Goal: Information Seeking & Learning: Learn about a topic

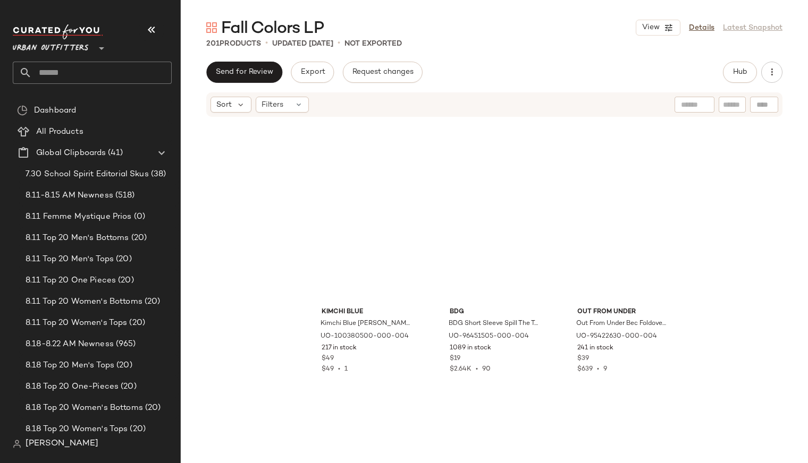
scroll to position [9169, 0]
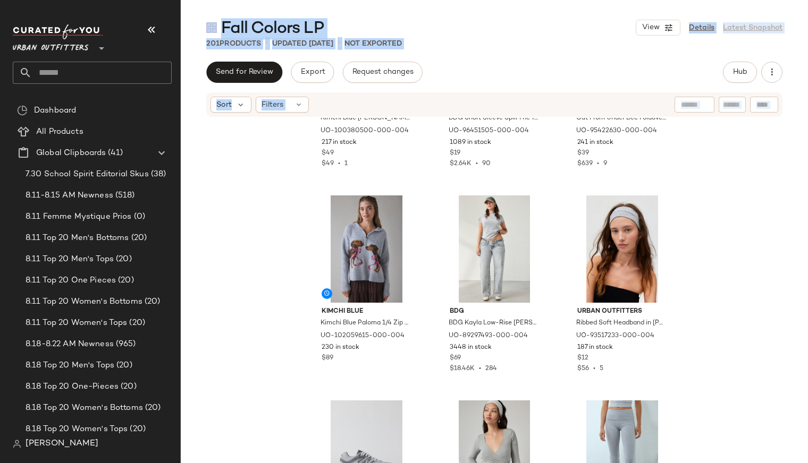
drag, startPoint x: 800, startPoint y: 371, endPoint x: 810, endPoint y: 239, distance: 132.7
click at [807, 239] on html "Urban Outfitters ** Dashboard All Products Global Clipboards (41) 7.30 School S…" at bounding box center [404, 231] width 808 height 463
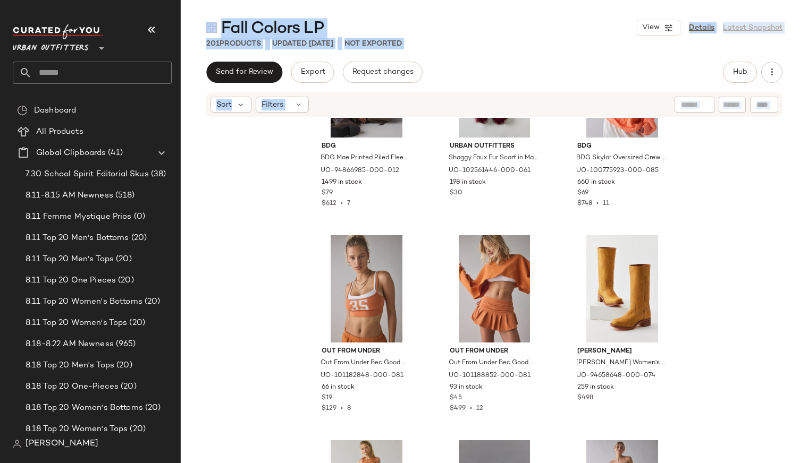
scroll to position [2334, 0]
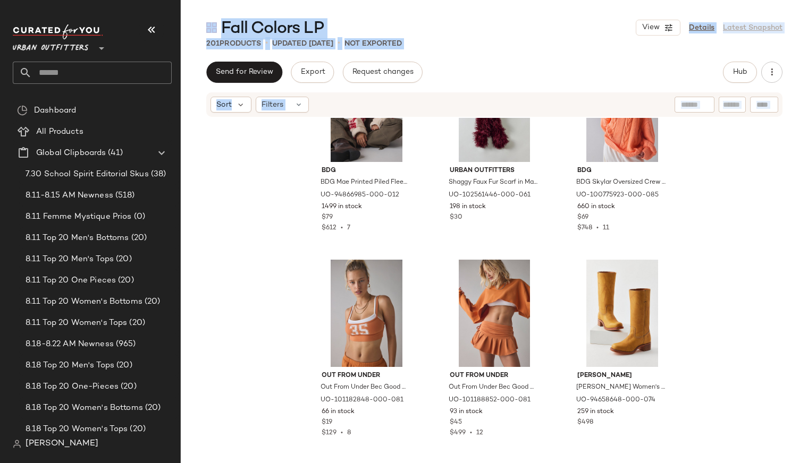
click at [85, 52] on span "Urban Outfitters" at bounding box center [51, 45] width 76 height 19
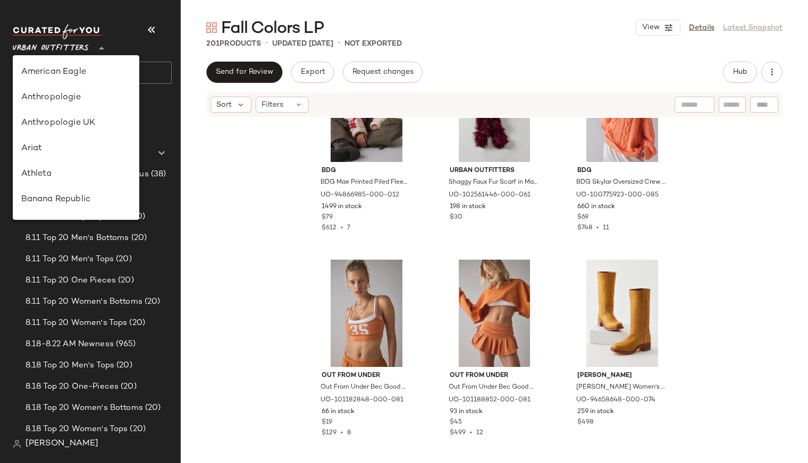
scroll to position [583, 0]
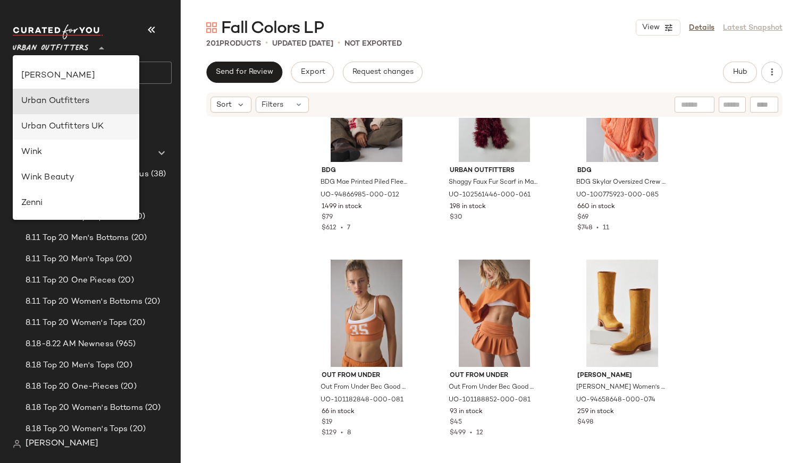
click at [85, 118] on div "Urban Outfitters UK" at bounding box center [76, 127] width 127 height 26
type input "**"
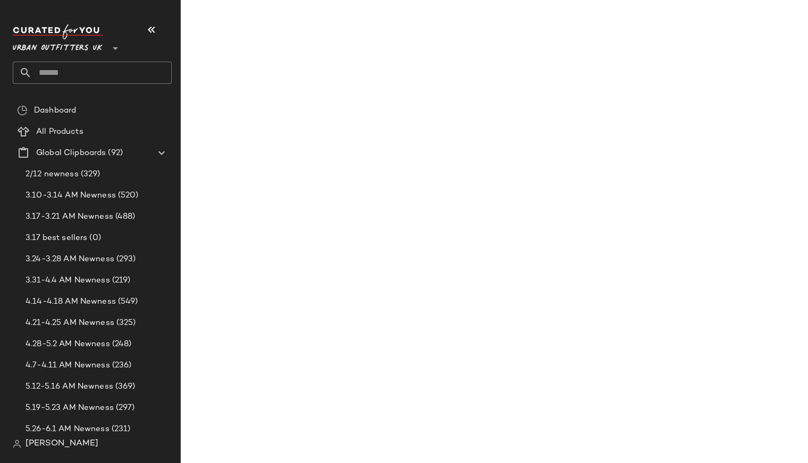
click at [89, 77] on input "text" at bounding box center [102, 73] width 140 height 22
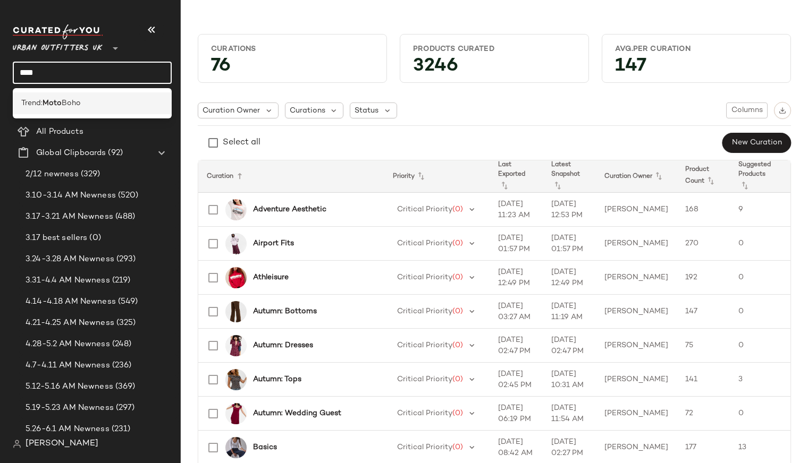
type input "****"
click at [87, 111] on div "Trend: Moto Boho" at bounding box center [92, 103] width 159 height 22
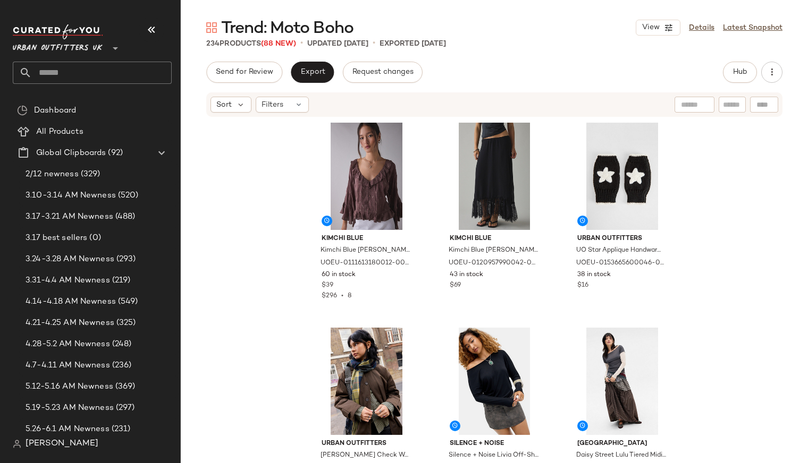
scroll to position [219, 0]
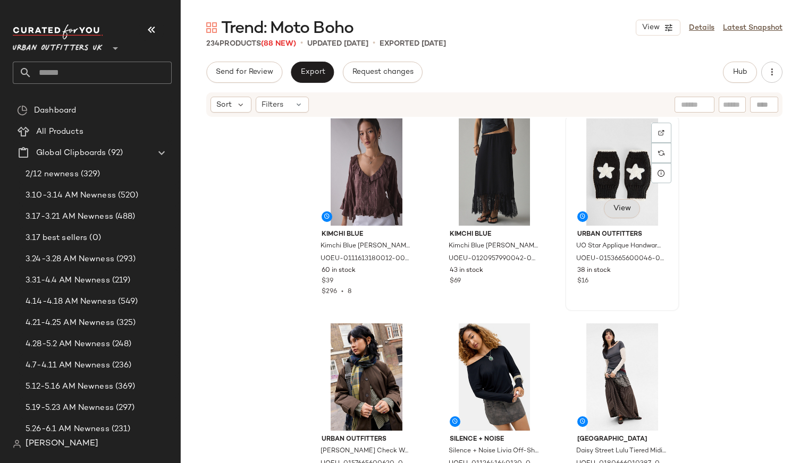
click at [622, 207] on span "View" at bounding box center [622, 209] width 18 height 9
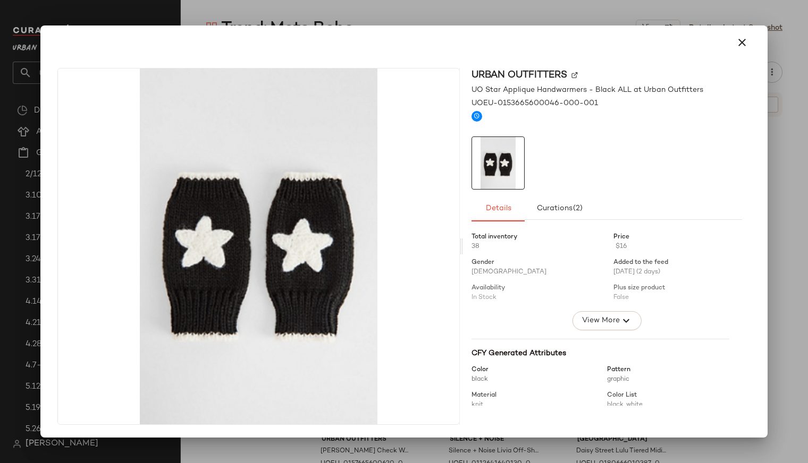
click at [785, 104] on div at bounding box center [404, 231] width 808 height 463
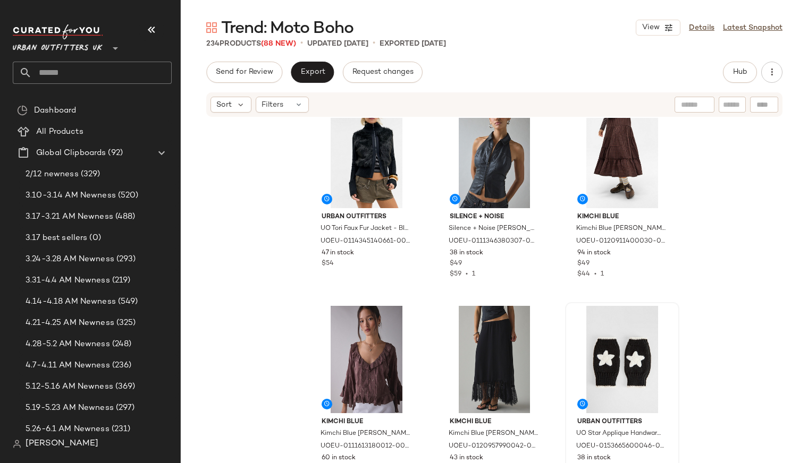
scroll to position [25, 0]
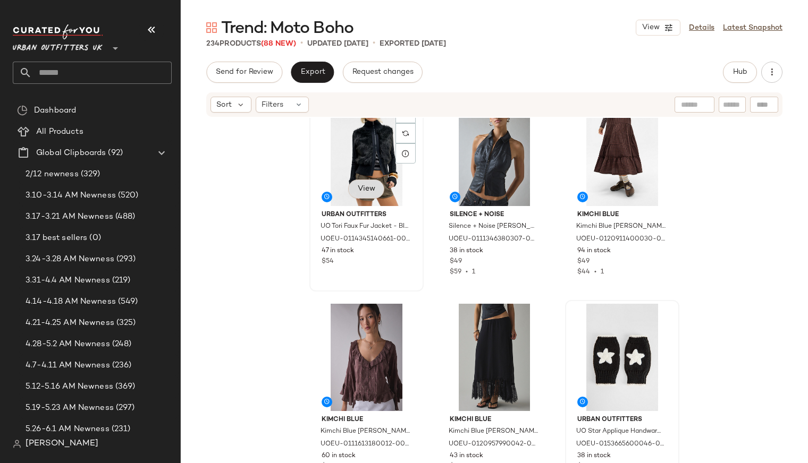
click at [358, 197] on button "View" at bounding box center [366, 189] width 36 height 19
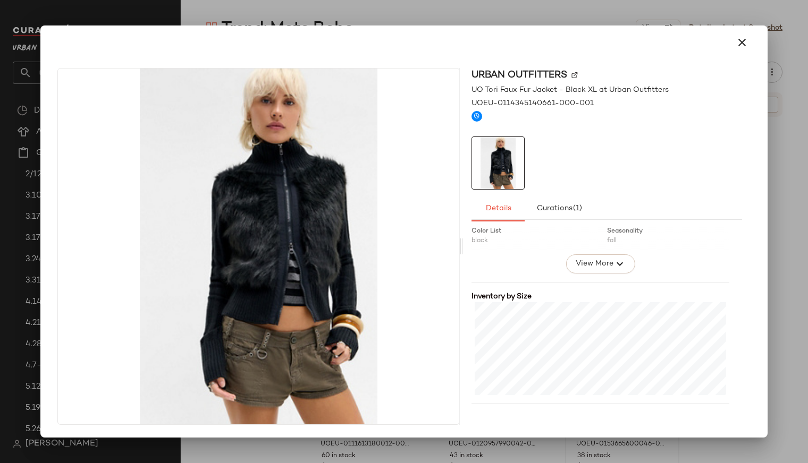
scroll to position [278, 0]
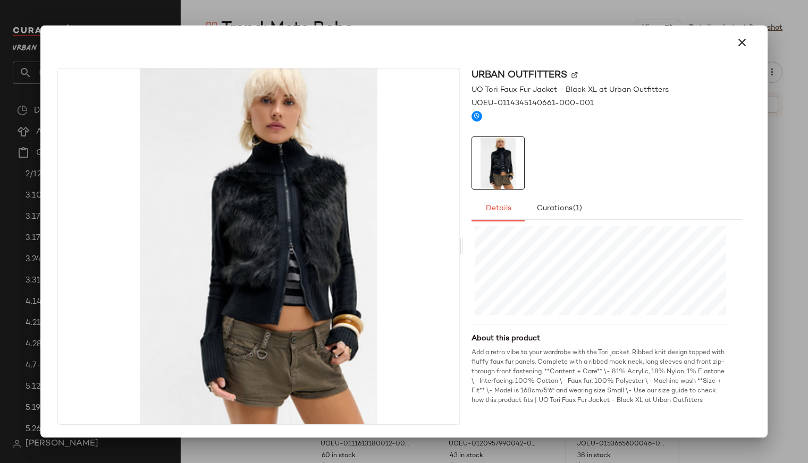
click at [787, 235] on div at bounding box center [404, 231] width 808 height 463
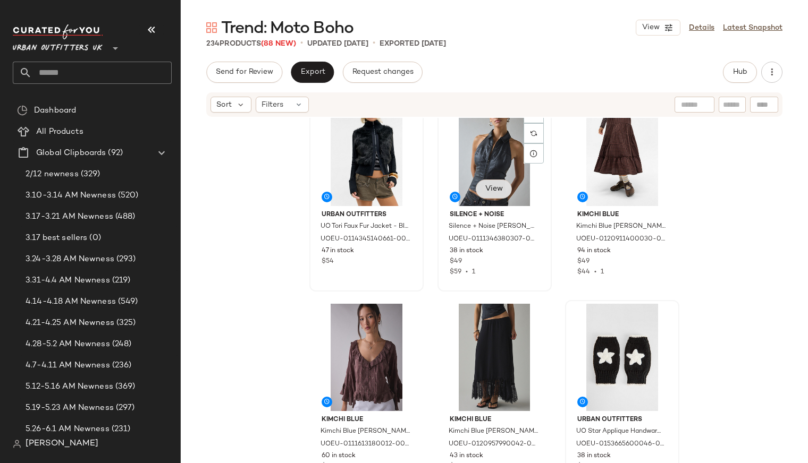
click at [498, 190] on span "View" at bounding box center [494, 189] width 18 height 9
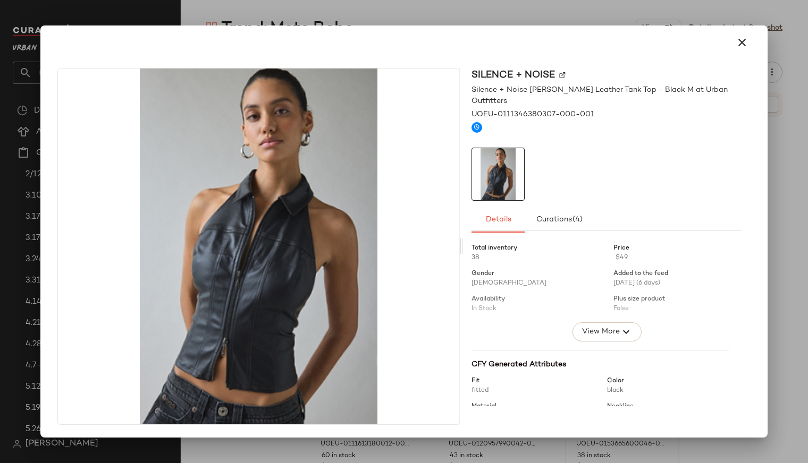
scroll to position [162, 0]
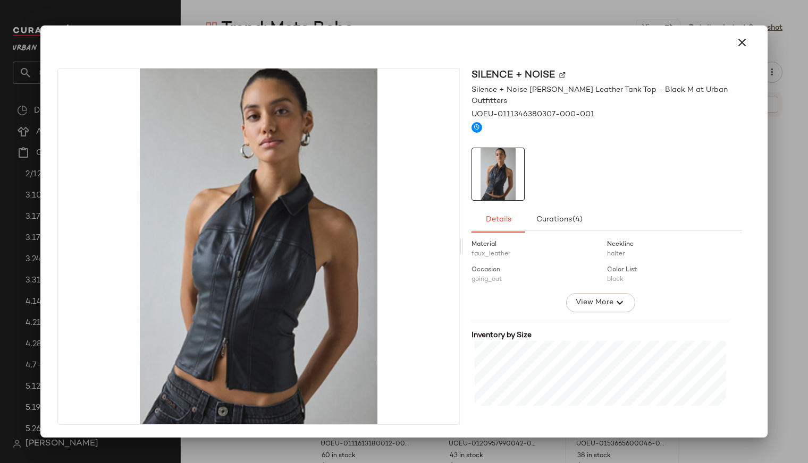
click at [798, 226] on div at bounding box center [404, 231] width 808 height 463
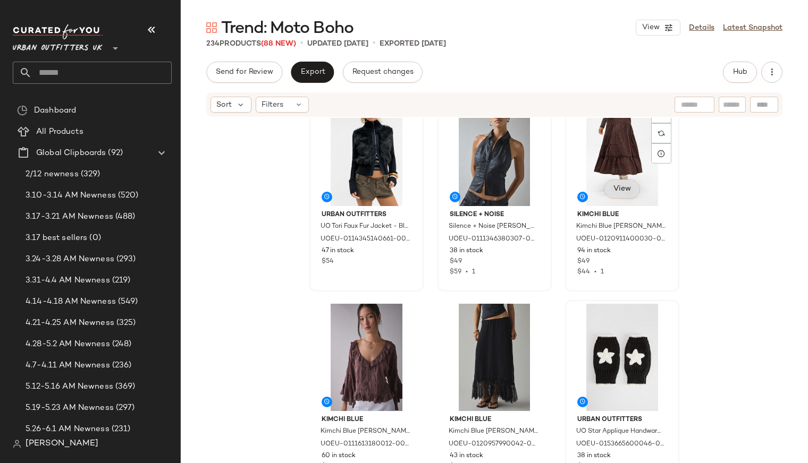
click at [613, 188] on span "View" at bounding box center [622, 189] width 18 height 9
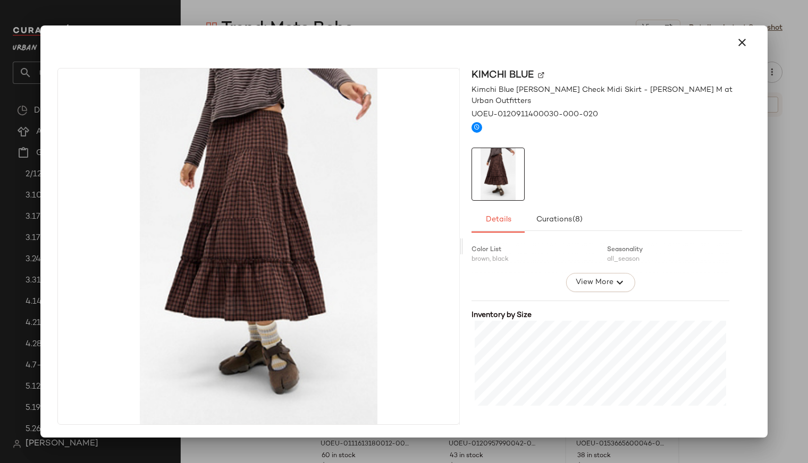
scroll to position [318, 0]
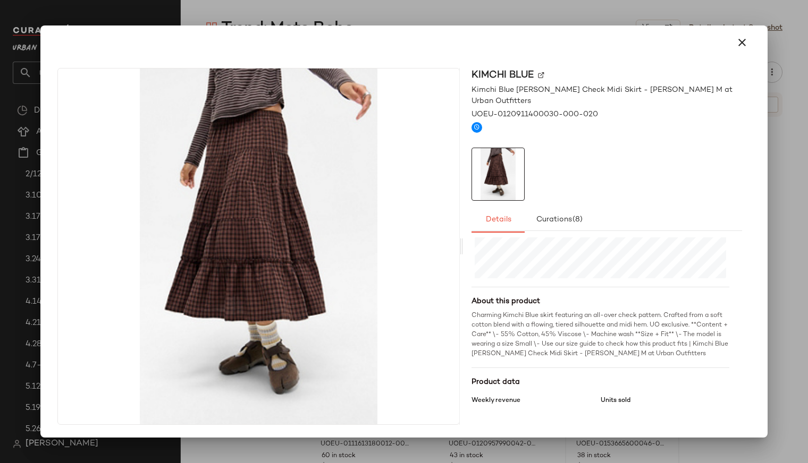
click at [780, 241] on div at bounding box center [404, 231] width 808 height 463
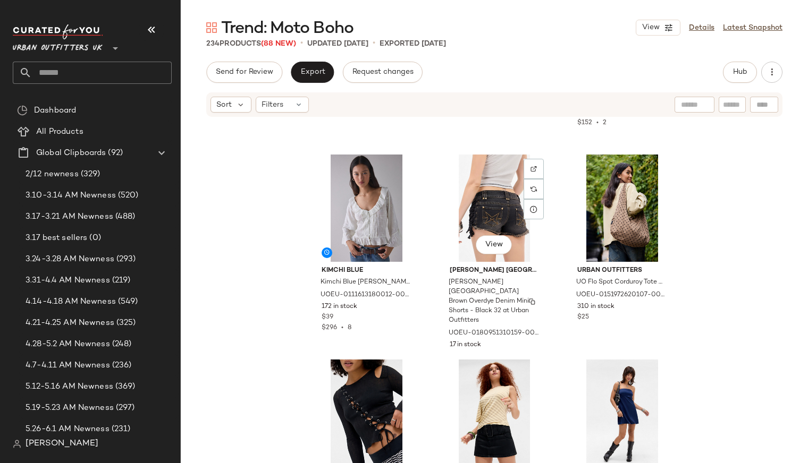
scroll to position [5523, 0]
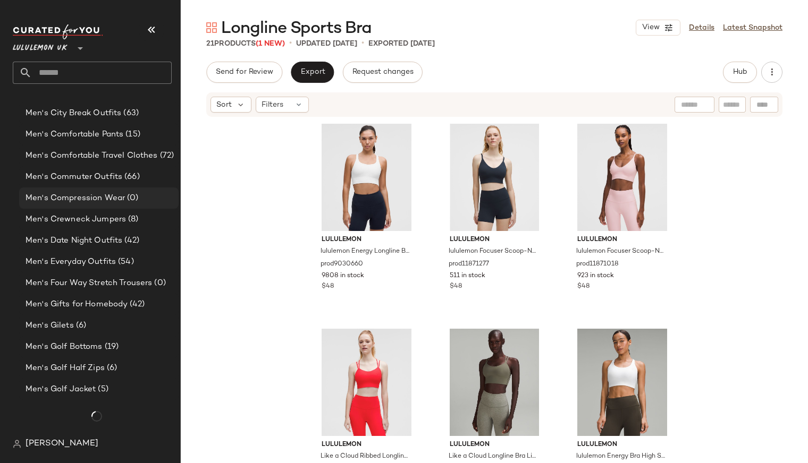
scroll to position [1178, 0]
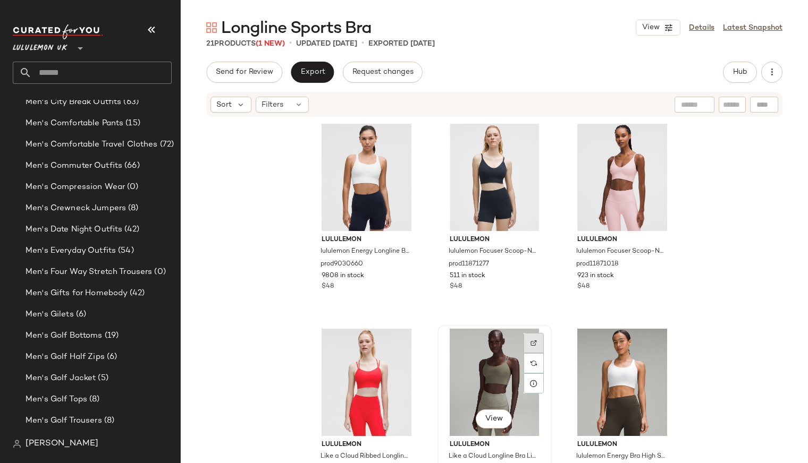
click at [530, 344] on img at bounding box center [533, 343] width 6 height 6
click at [488, 424] on button "View" at bounding box center [494, 419] width 36 height 19
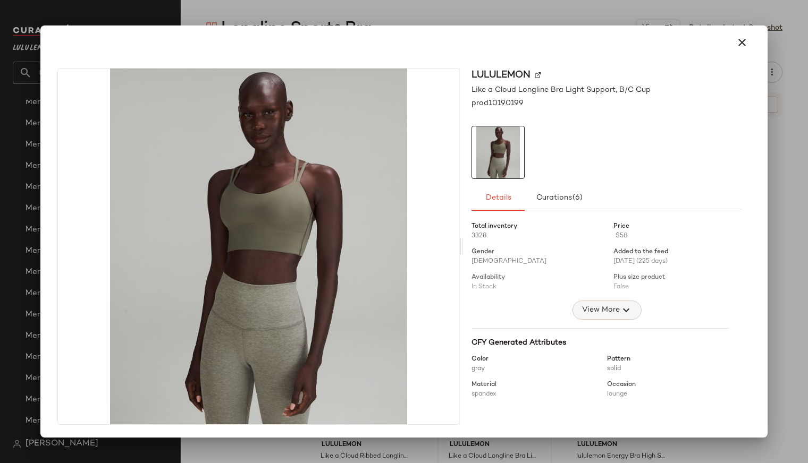
click at [595, 307] on span "View More" at bounding box center [600, 310] width 38 height 13
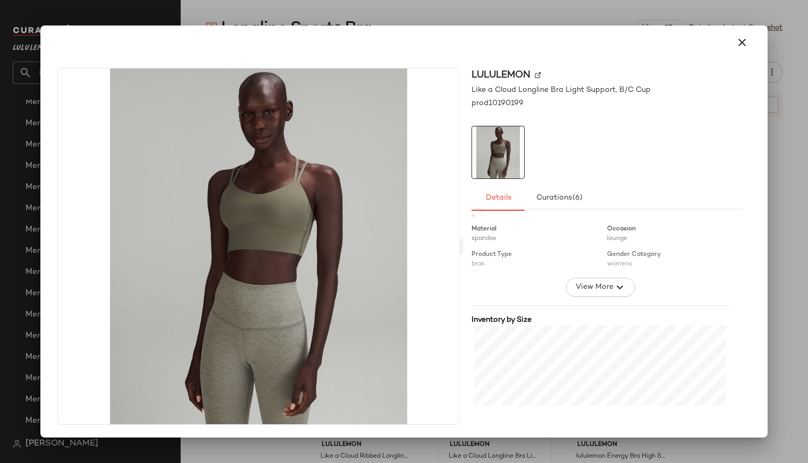
scroll to position [242, 0]
click at [603, 277] on span "View More" at bounding box center [594, 278] width 38 height 13
